Goal: Task Accomplishment & Management: Manage account settings

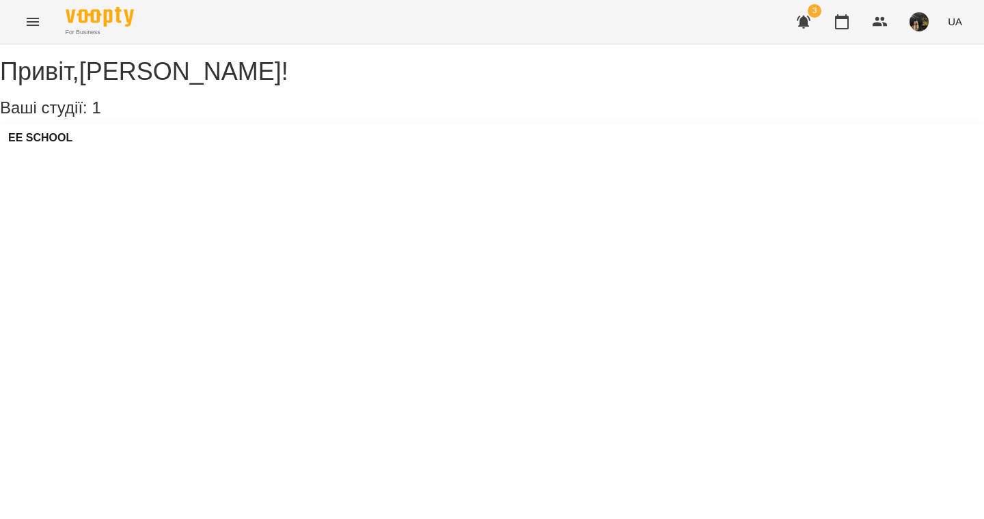
click at [51, 152] on div "EE SCHOOL" at bounding box center [40, 142] width 64 height 21
click at [59, 144] on h3 "EE SCHOOL" at bounding box center [40, 138] width 64 height 12
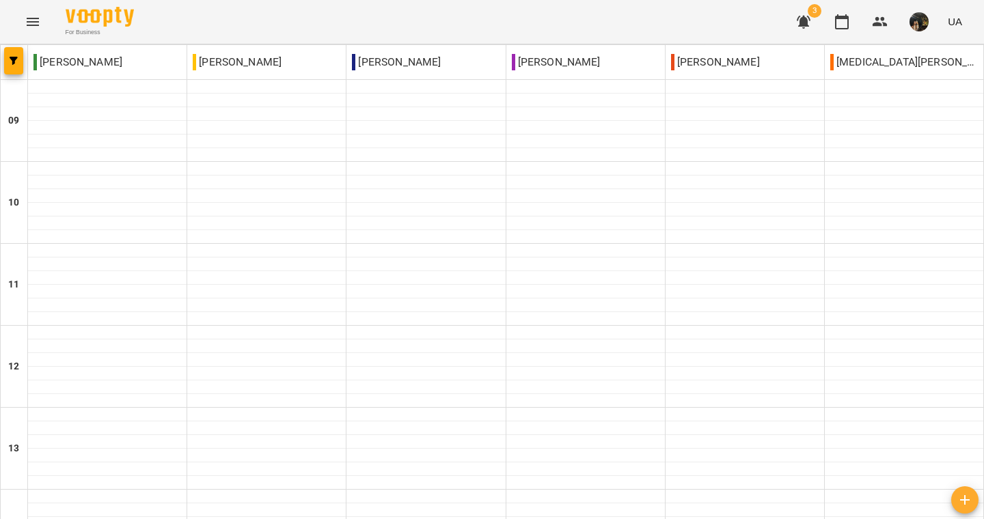
scroll to position [718, 0]
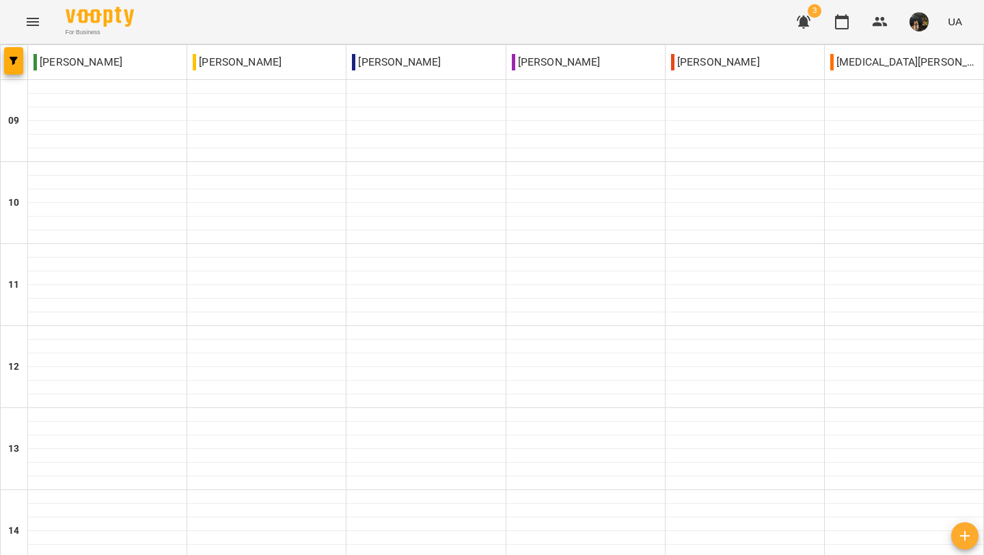
scroll to position [682, 0]
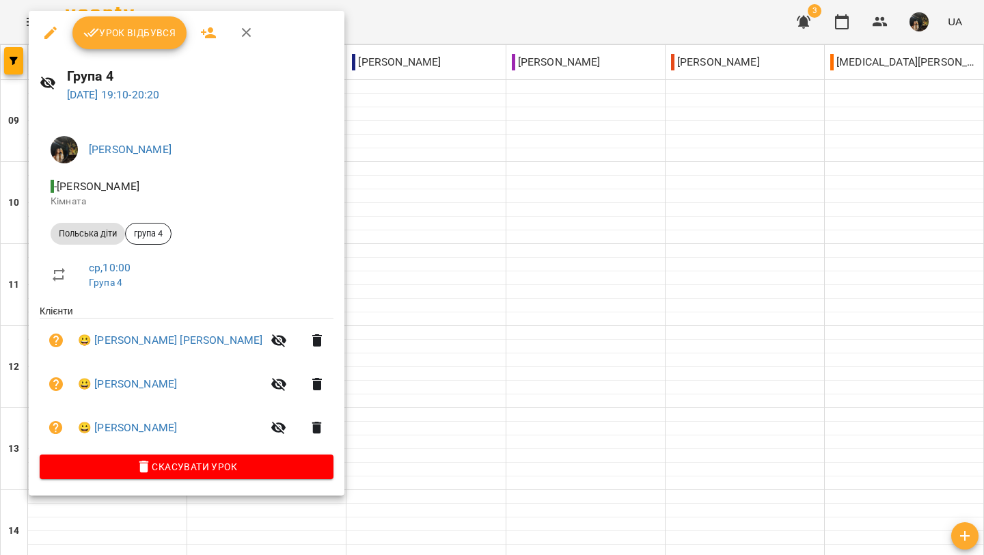
click at [92, 33] on icon "button" at bounding box center [91, 33] width 16 height 16
click at [115, 36] on span "Урок відбувся" at bounding box center [129, 33] width 93 height 16
click at [251, 33] on icon "button" at bounding box center [247, 33] width 16 height 16
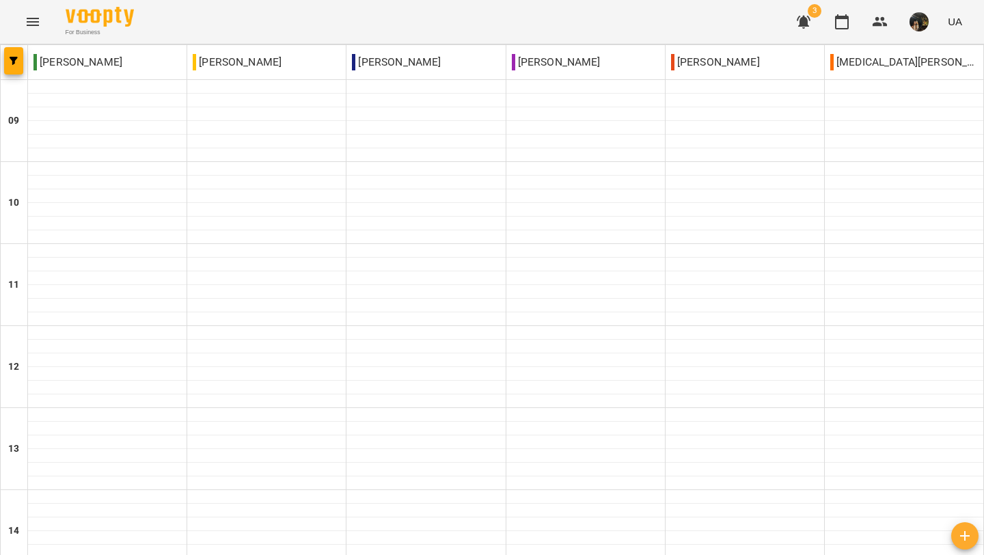
scroll to position [628, 0]
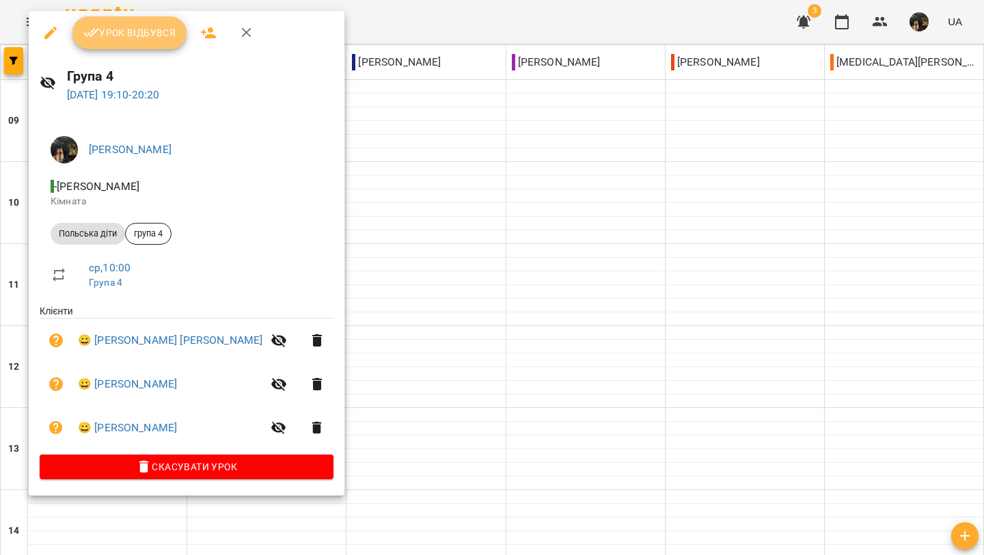
click at [128, 39] on span "Урок відбувся" at bounding box center [129, 33] width 93 height 16
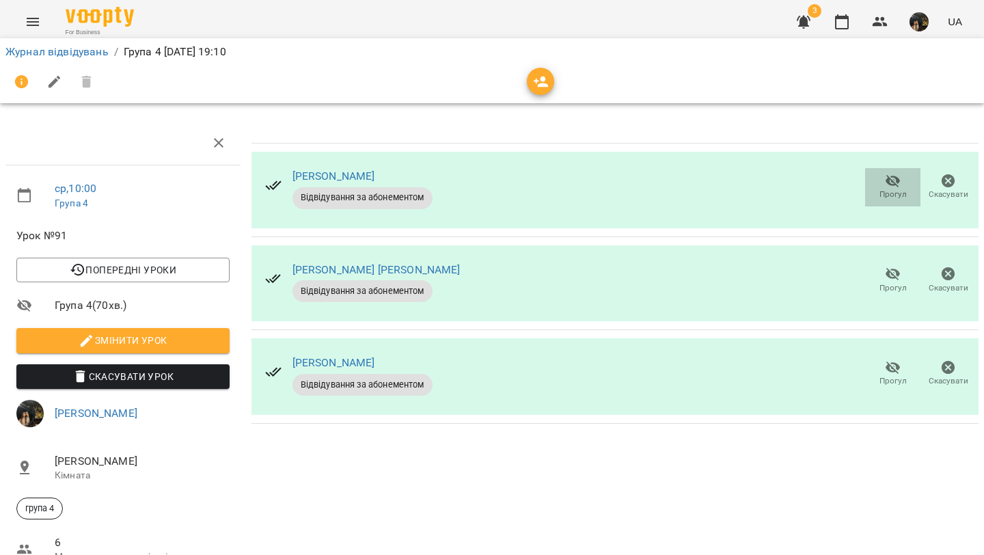
click at [885, 176] on icon "button" at bounding box center [893, 181] width 16 height 16
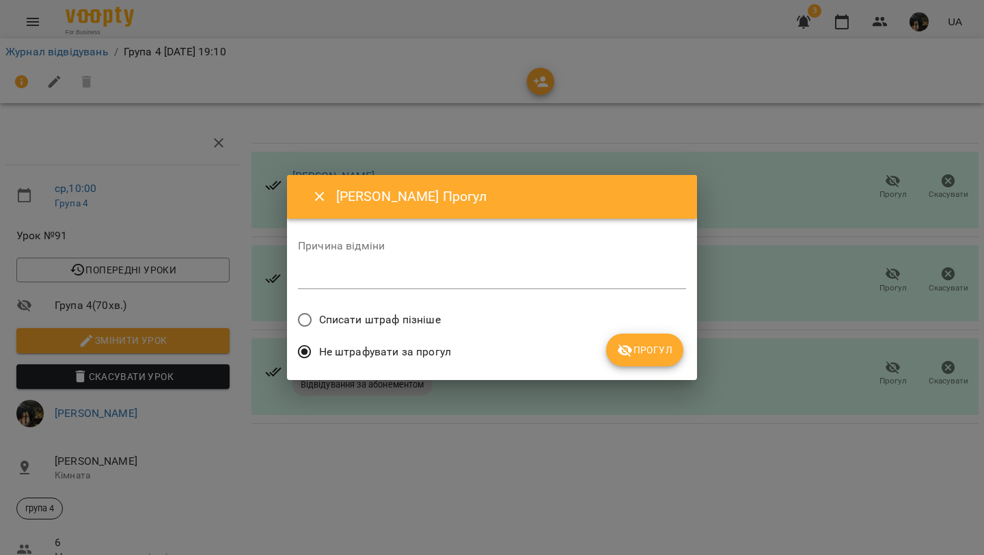
click at [647, 357] on span "Прогул" at bounding box center [644, 350] width 55 height 16
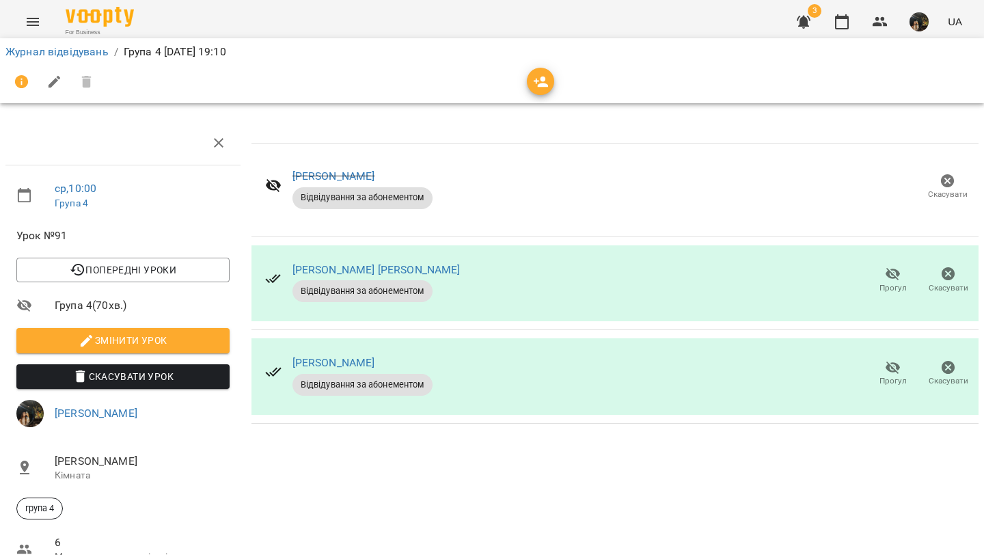
click at [116, 340] on span "Змінити урок" at bounding box center [122, 340] width 191 height 16
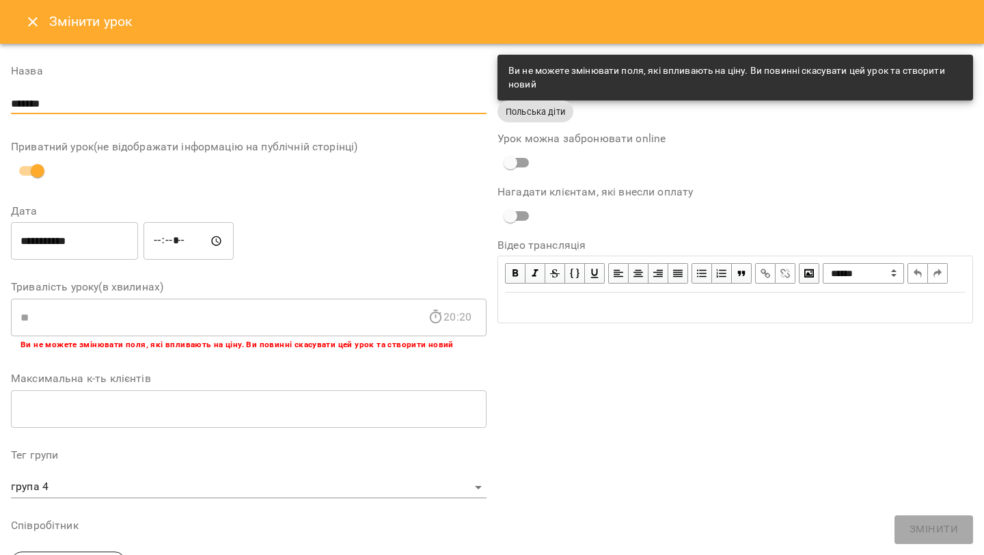
drag, startPoint x: 90, startPoint y: 106, endPoint x: 0, endPoint y: 101, distance: 89.7
click at [0, 101] on div "**********" at bounding box center [492, 477] width 984 height 866
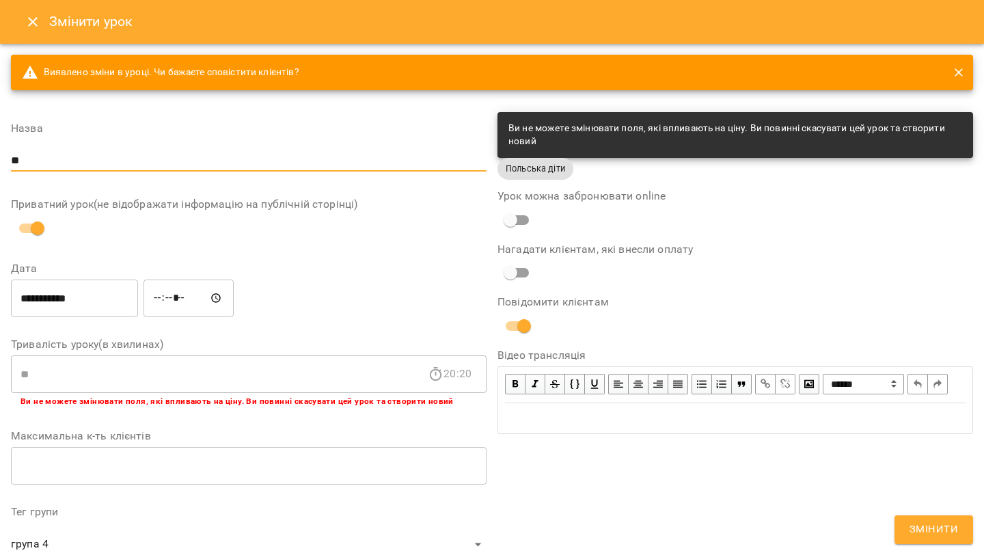
type input "*"
type input "**********"
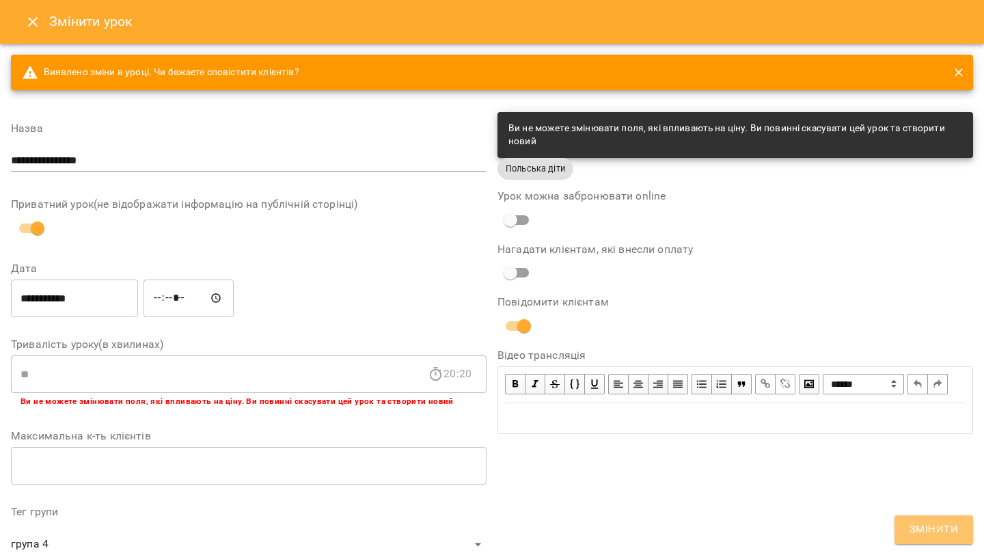
click at [947, 519] on span "Змінити" at bounding box center [934, 530] width 49 height 18
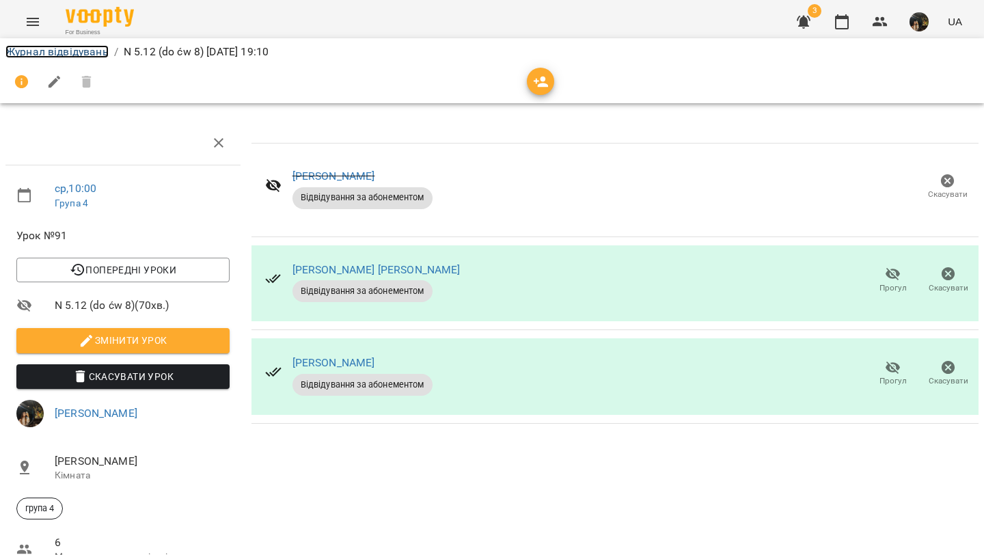
click at [63, 56] on link "Журнал відвідувань" at bounding box center [56, 51] width 103 height 13
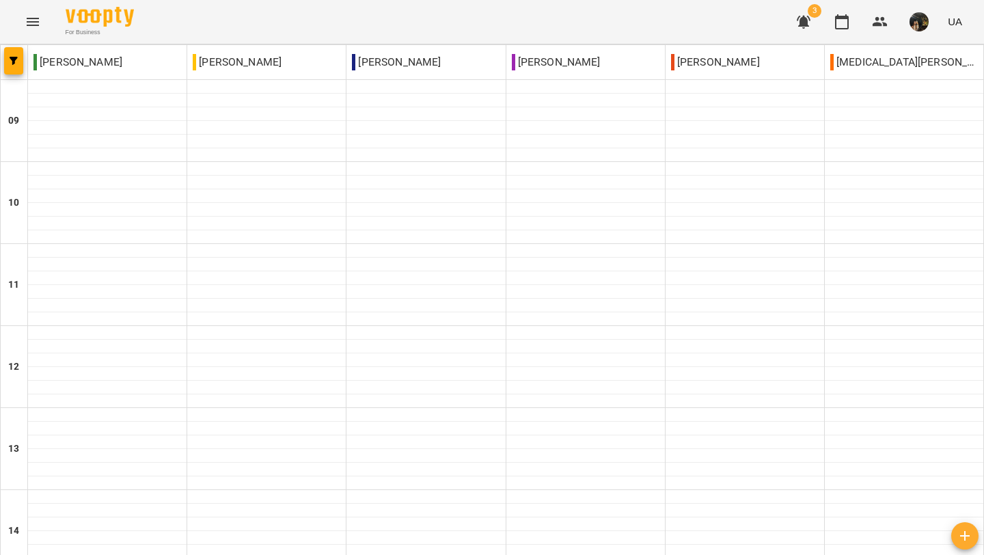
click at [810, 23] on icon "button" at bounding box center [804, 22] width 16 height 16
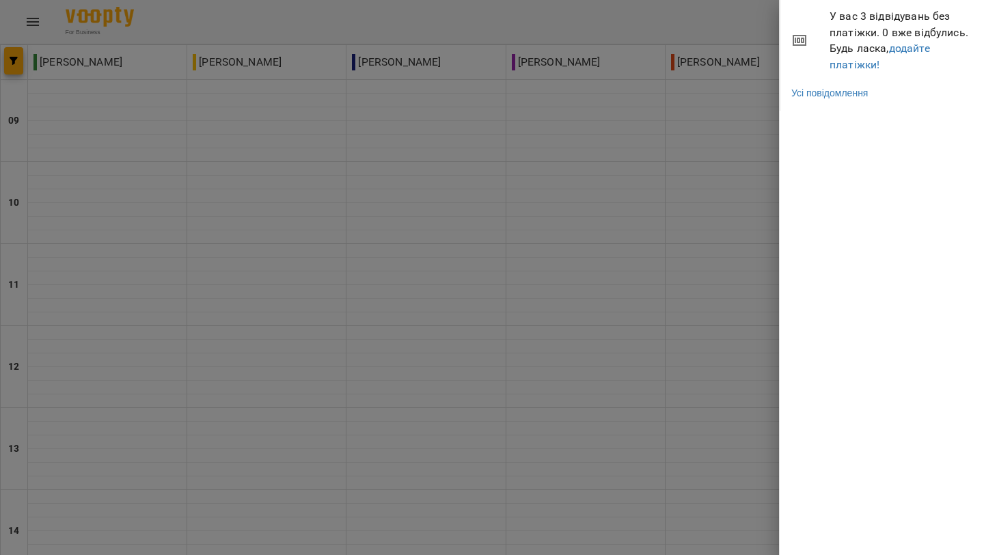
click at [727, 29] on div at bounding box center [492, 277] width 984 height 555
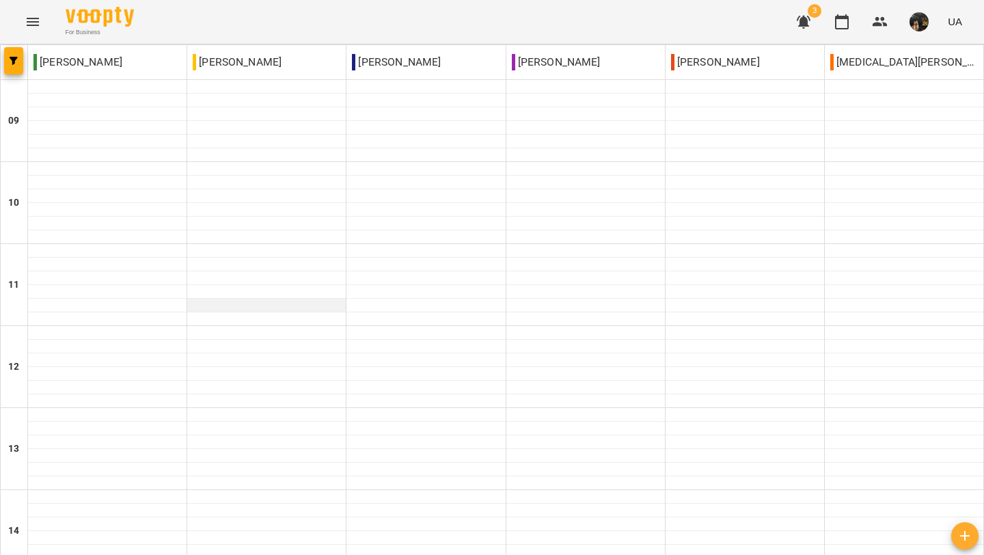
scroll to position [682, 0]
